Goal: Information Seeking & Learning: Learn about a topic

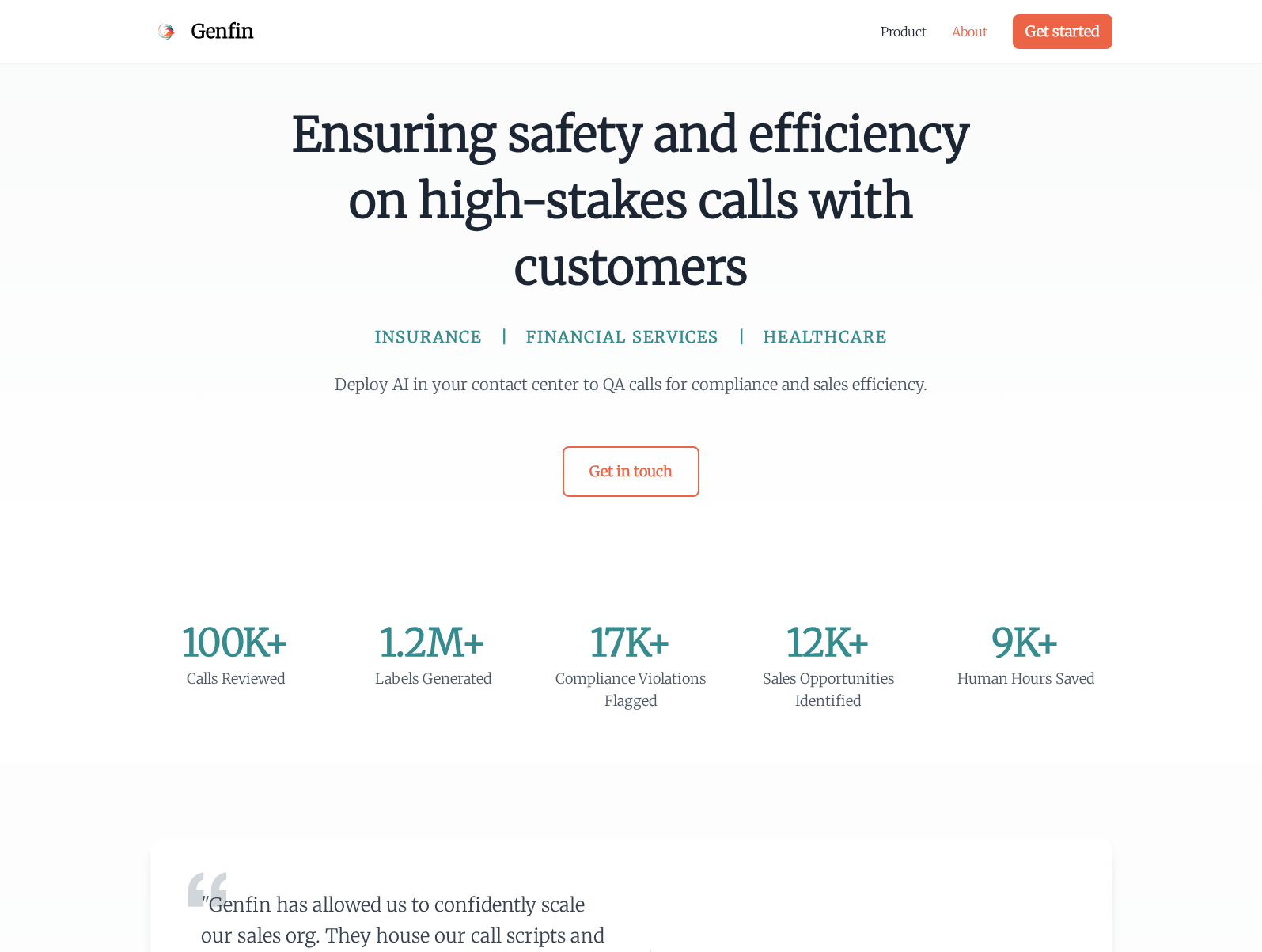
click at [969, 33] on link "About" at bounding box center [970, 32] width 36 height 19
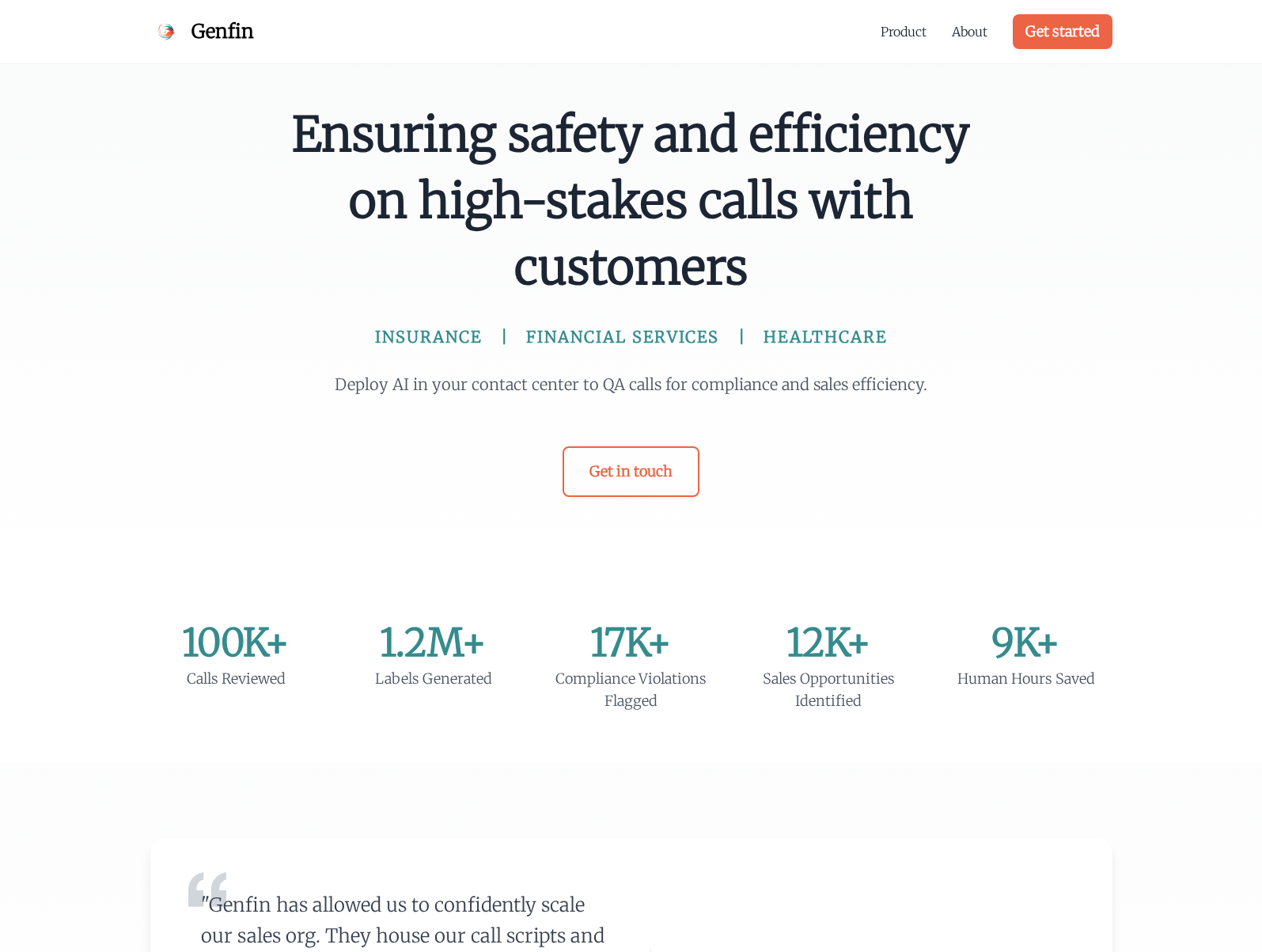
click at [334, 521] on div "Ensuring safety and efficiency on high-stakes calls with customers INSURANCE FI…" at bounding box center [631, 287] width 1262 height 573
